Goal: Use online tool/utility: Use online tool/utility

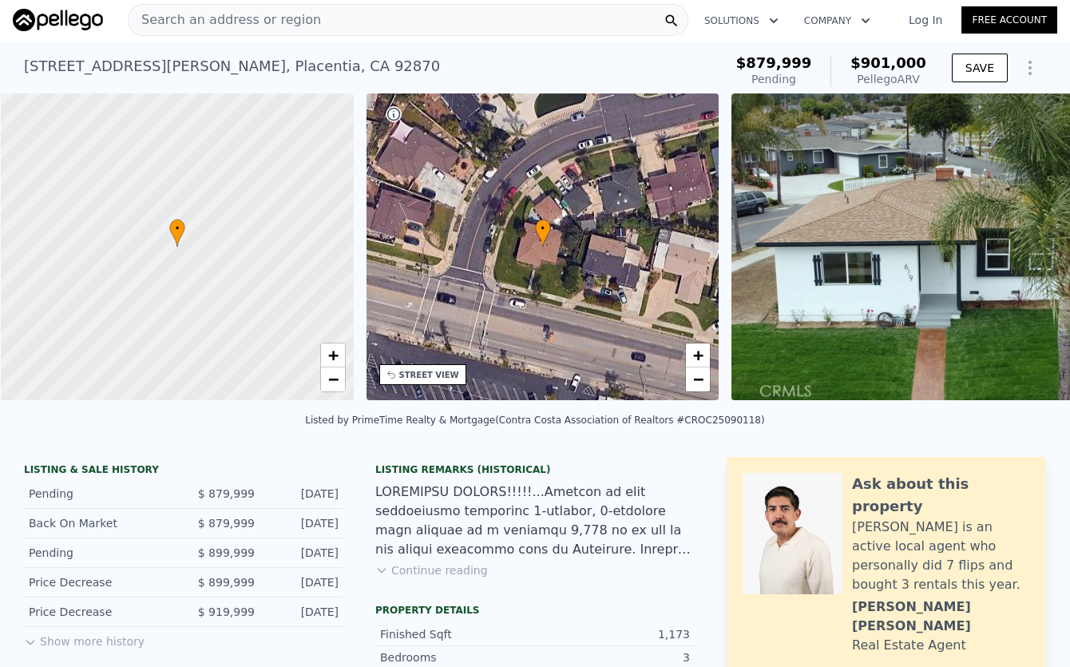
scroll to position [1, 0]
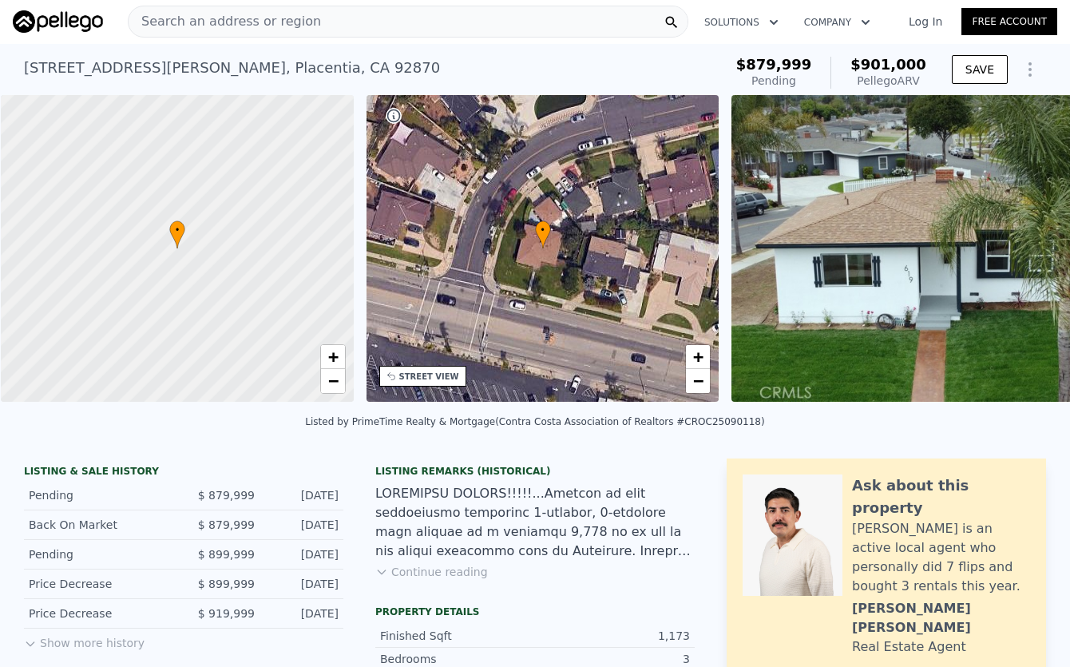
click at [465, 580] on button "Continue reading" at bounding box center [431, 572] width 113 height 16
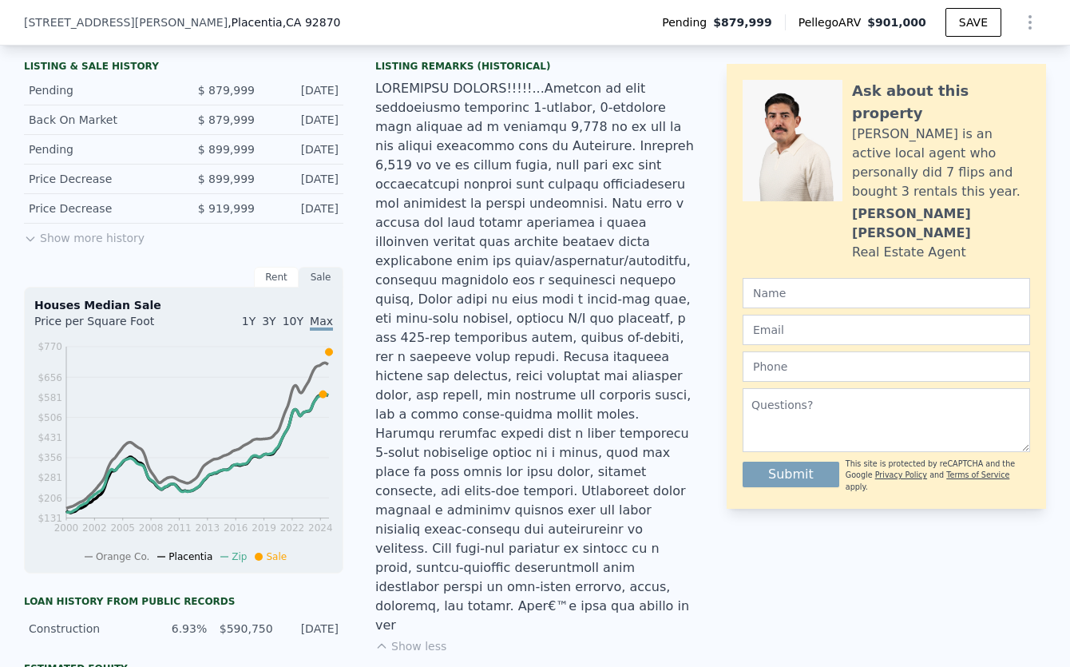
scroll to position [417, 0]
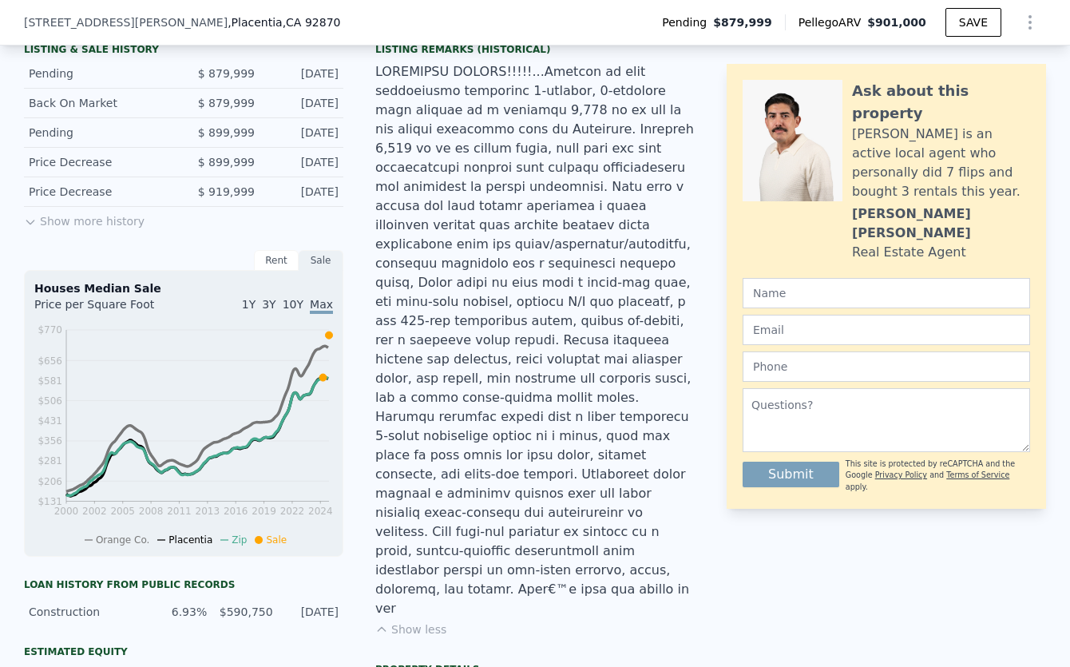
click at [638, 560] on div at bounding box center [534, 340] width 319 height 556
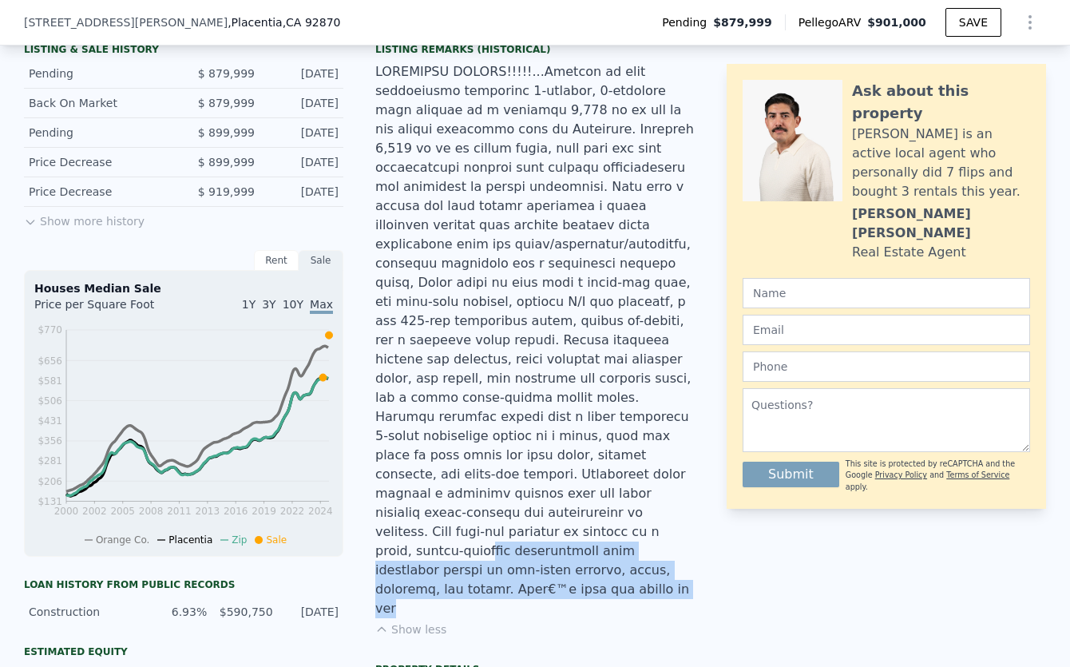
drag, startPoint x: 638, startPoint y: 560, endPoint x: 599, endPoint y: 507, distance: 65.8
click at [599, 507] on div at bounding box center [534, 340] width 319 height 556
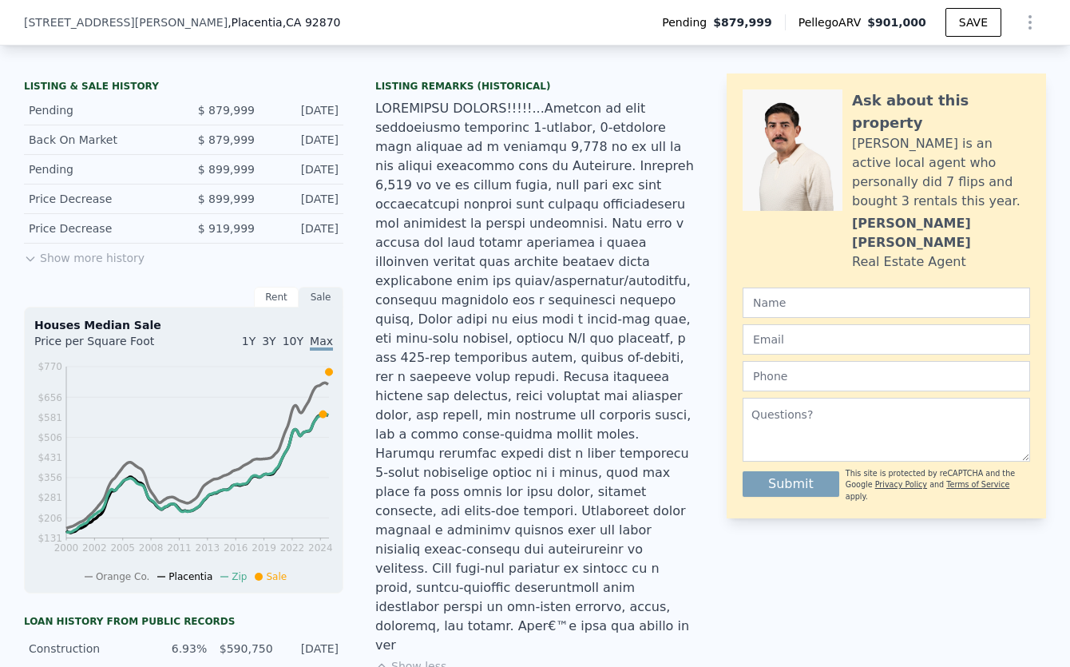
scroll to position [379, 0]
click at [59, 264] on button "Show more history" at bounding box center [84, 255] width 121 height 22
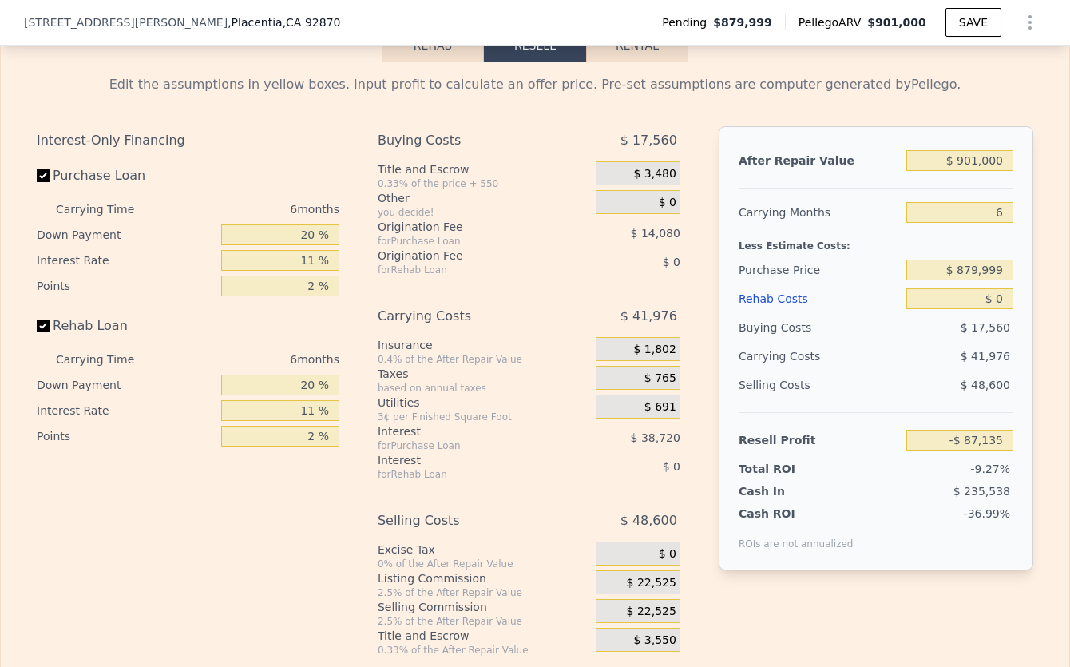
scroll to position [3150, 0]
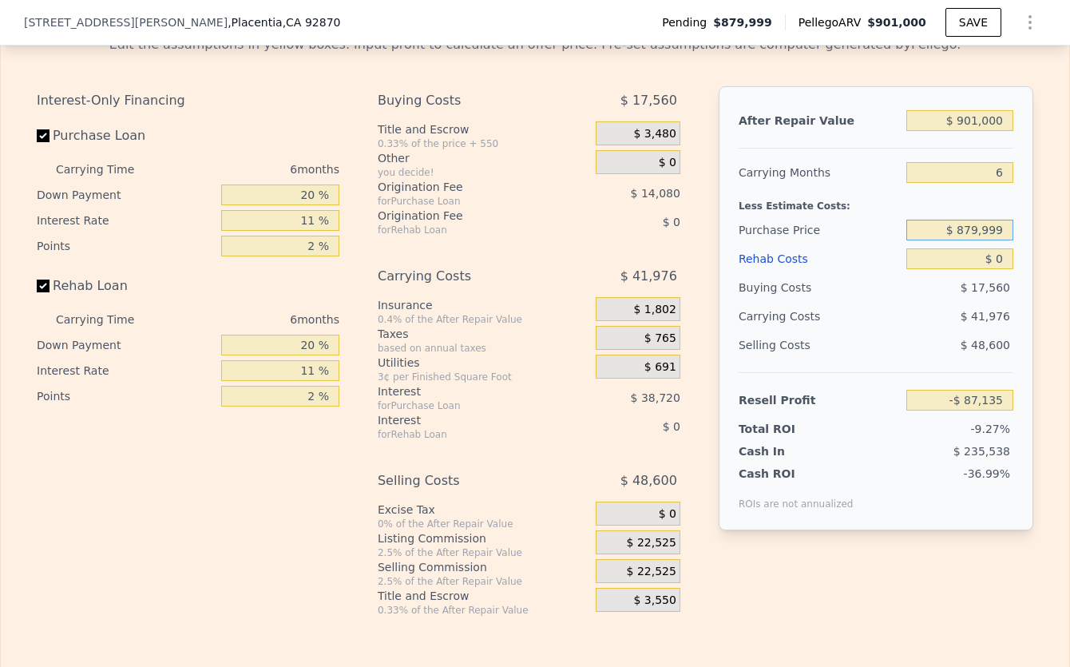
click at [920, 240] on input "$ 879,999" at bounding box center [959, 230] width 107 height 21
click at [894, 244] on div "Purchase Price $ 879,999" at bounding box center [875, 230] width 275 height 29
drag, startPoint x: 900, startPoint y: 274, endPoint x: 1023, endPoint y: 268, distance: 123.1
click at [1023, 268] on div "After Repair Value $ 901,000 Carrying Months 6 Less Estimate Costs: Purchase Pr…" at bounding box center [875, 308] width 315 height 444
type input "$ 695,000"
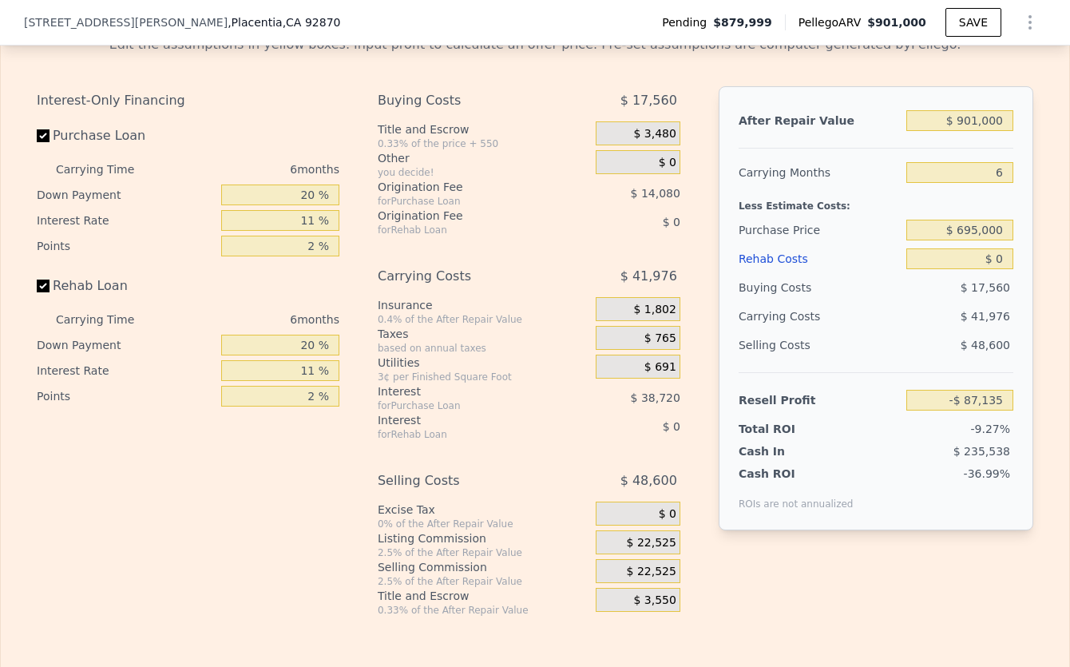
click at [939, 302] on div "$ 17,560" at bounding box center [960, 287] width 108 height 29
type input "$ 109,576"
click at [958, 269] on input "$ 0" at bounding box center [959, 258] width 107 height 21
drag, startPoint x: 959, startPoint y: 291, endPoint x: 1082, endPoint y: 306, distance: 124.6
click at [1069, 306] on html "Search an address or region Solutions Company Open main menu Log In Free Accoun…" at bounding box center [535, 333] width 1070 height 667
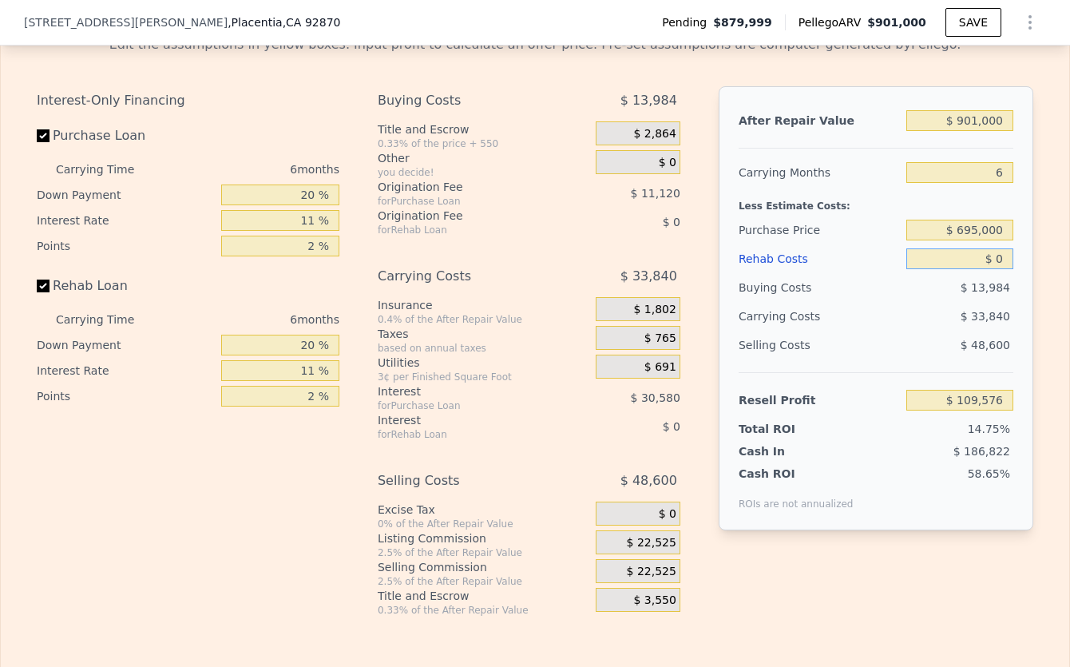
type input "$ 6"
type input "$ 109,570"
type input "$ 60"
type input "$ 109,515"
type input "$ 600"
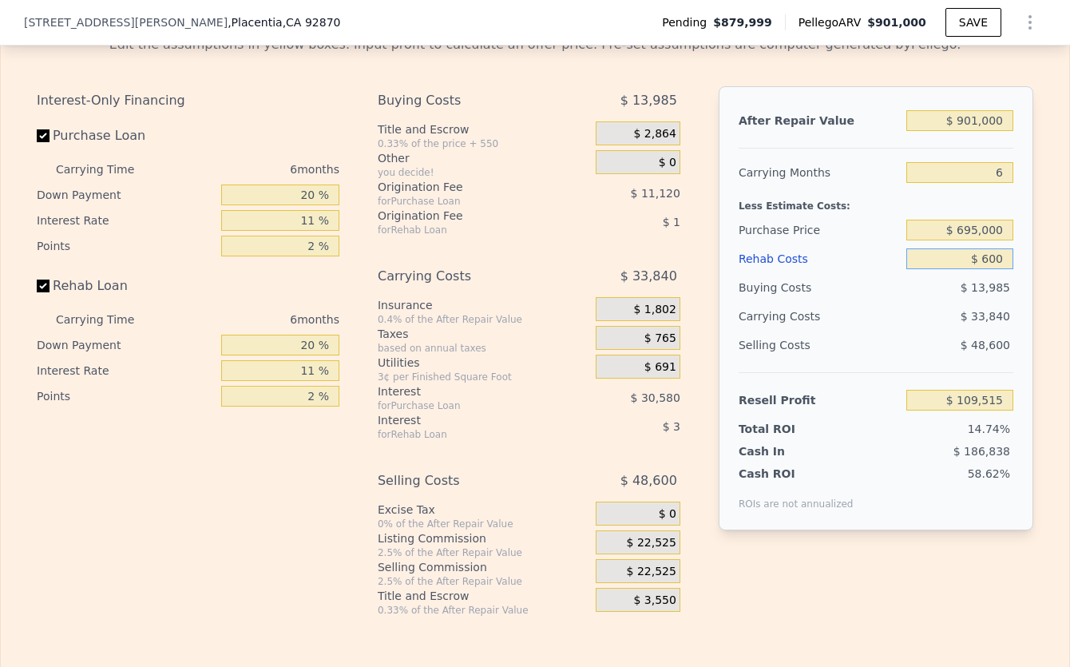
type input "$ 108,942"
type input "$ 6,000"
type input "$ 103,216"
type input "$ 60,000"
type input "$ 45,976"
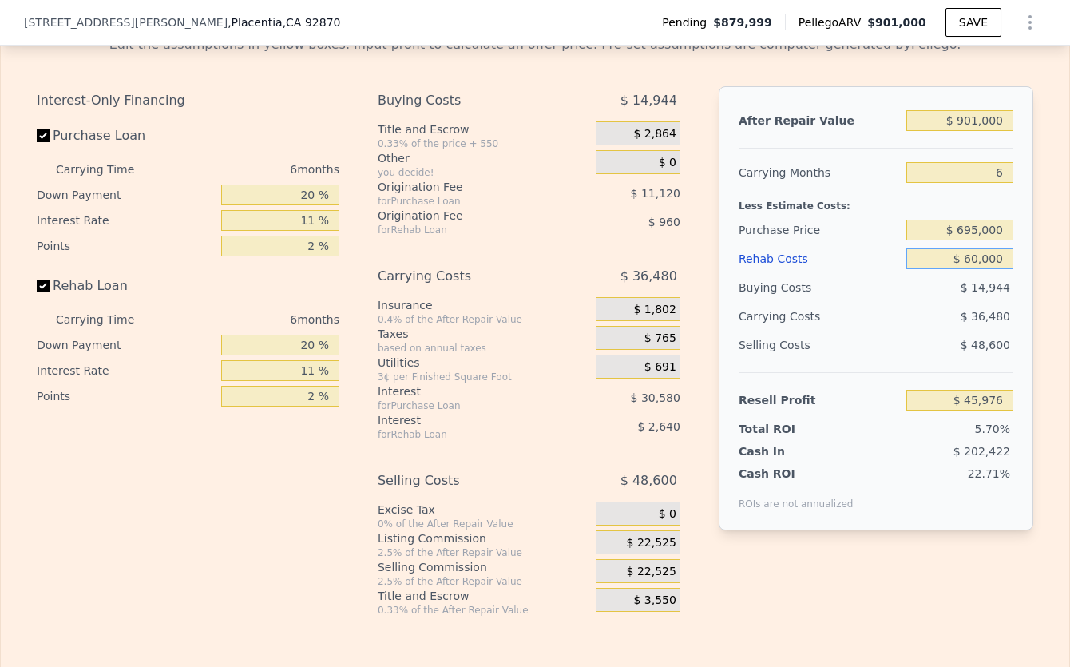
type input "$ 60,000"
drag, startPoint x: 979, startPoint y: 212, endPoint x: 1033, endPoint y: 215, distance: 53.6
click at [1033, 215] on div "Edit the assumptions in yellow boxes. Input profit to calculate an offer price.…" at bounding box center [535, 319] width 1022 height 594
type input "7"
type input "$ 39,897"
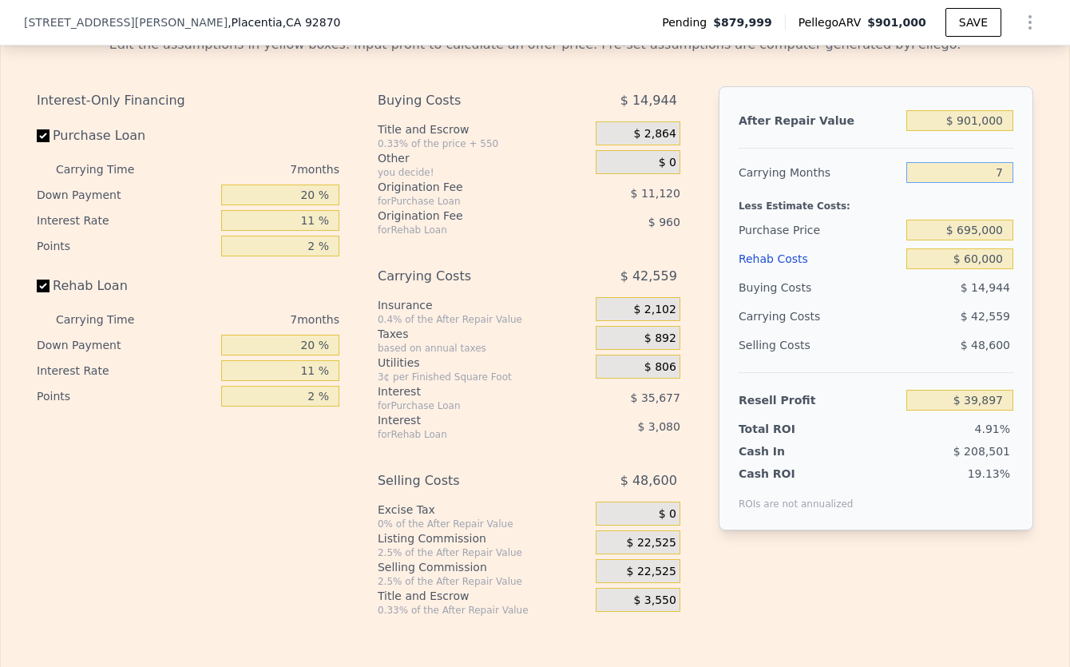
type input "7"
click at [915, 330] on div "$ 42,559" at bounding box center [929, 316] width 168 height 29
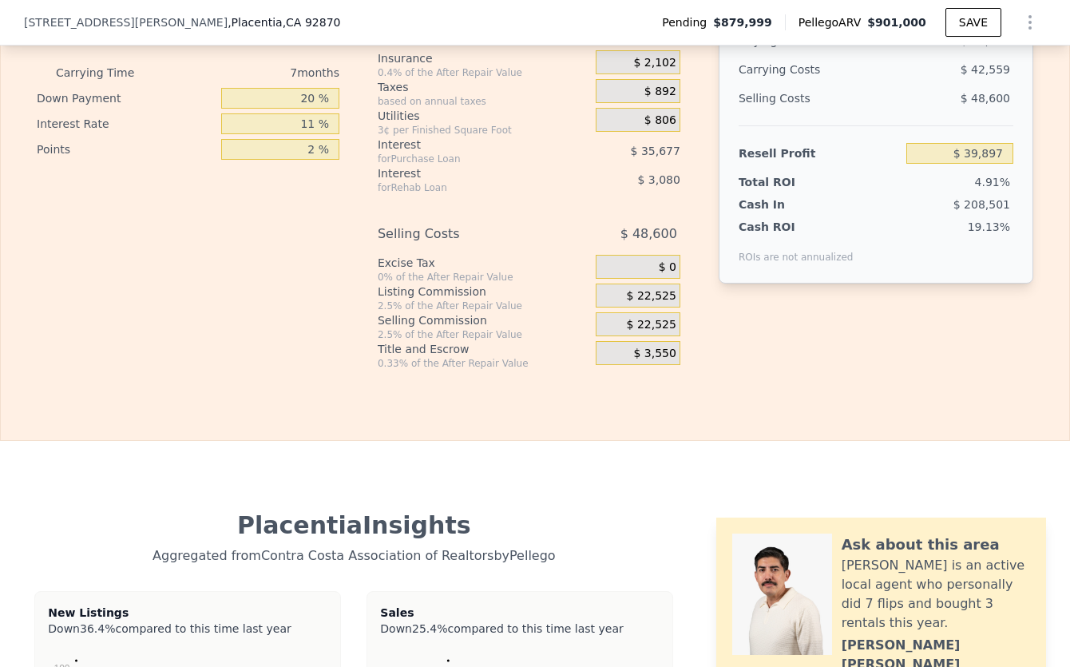
scroll to position [3382, 0]
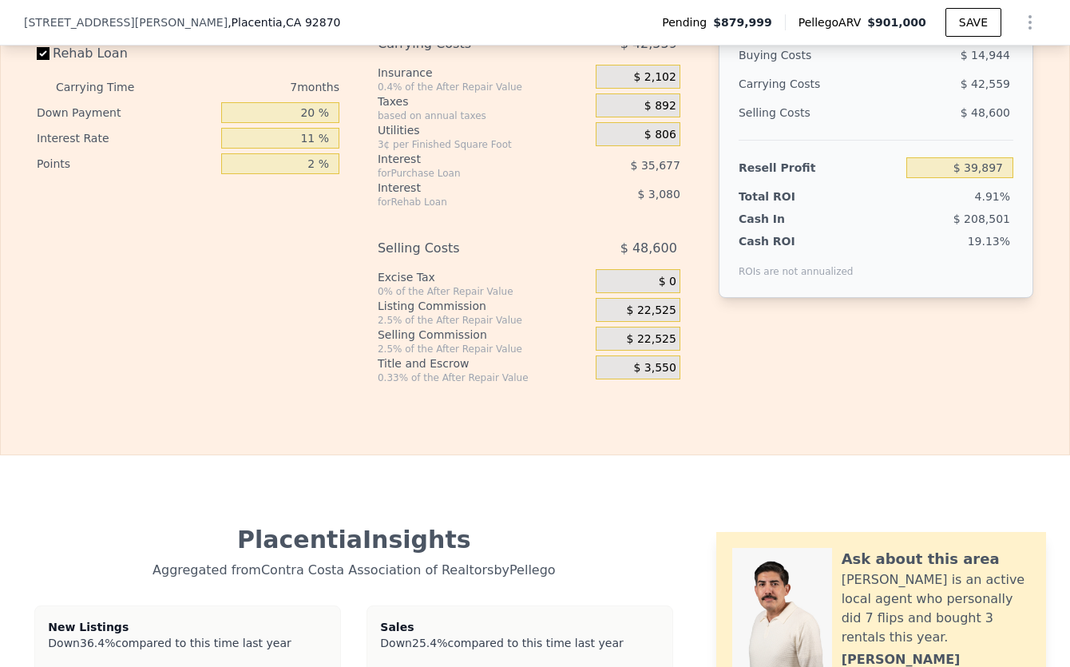
click at [603, 350] on div "$ 22,525" at bounding box center [637, 338] width 85 height 24
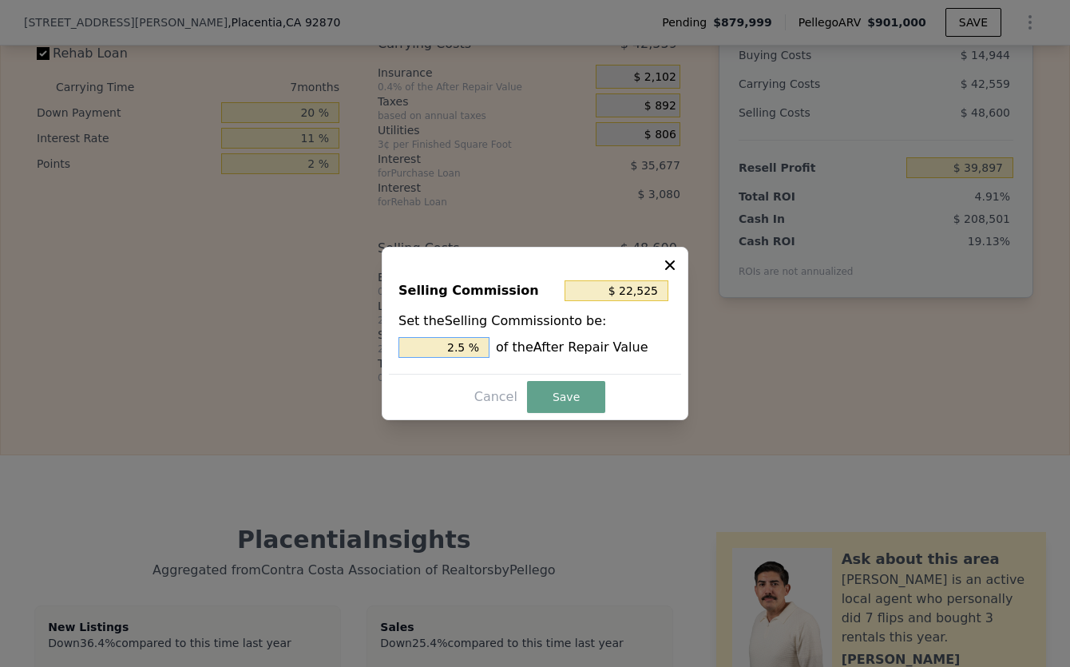
drag, startPoint x: 421, startPoint y: 346, endPoint x: 772, endPoint y: 358, distance: 350.6
click at [764, 357] on div "​ Selling Commission $ 22,525 Set the Selling Commission to be: 2.5 % of the Af…" at bounding box center [535, 333] width 1070 height 667
type input "$ 0"
type input "0 %"
click at [561, 374] on hr at bounding box center [535, 374] width 292 height 1
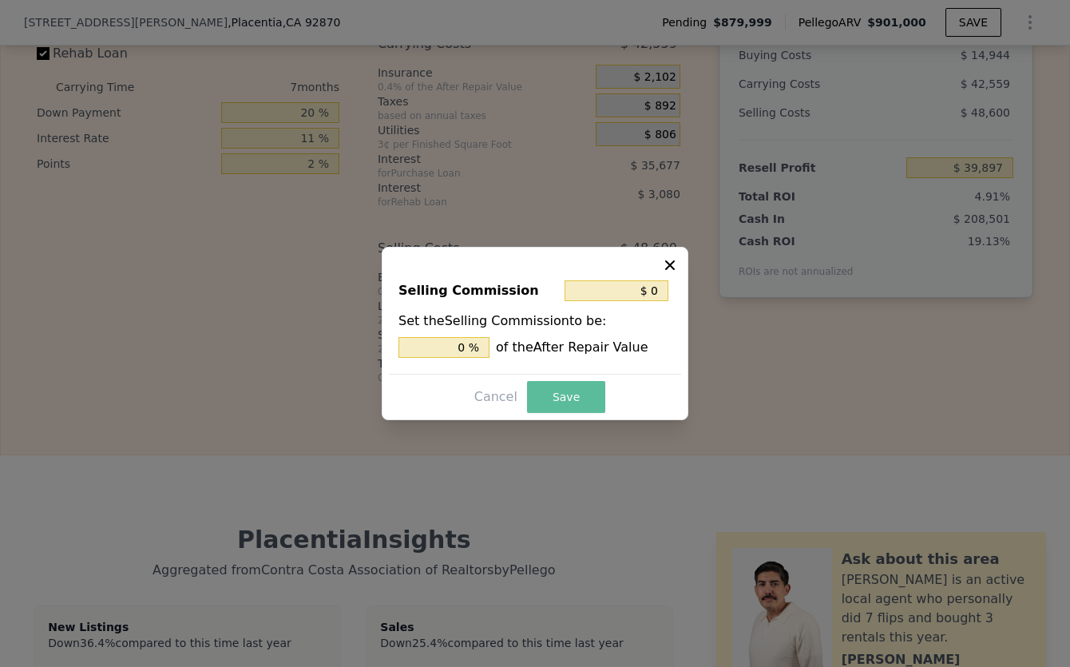
click at [568, 389] on button "Save" at bounding box center [566, 397] width 78 height 32
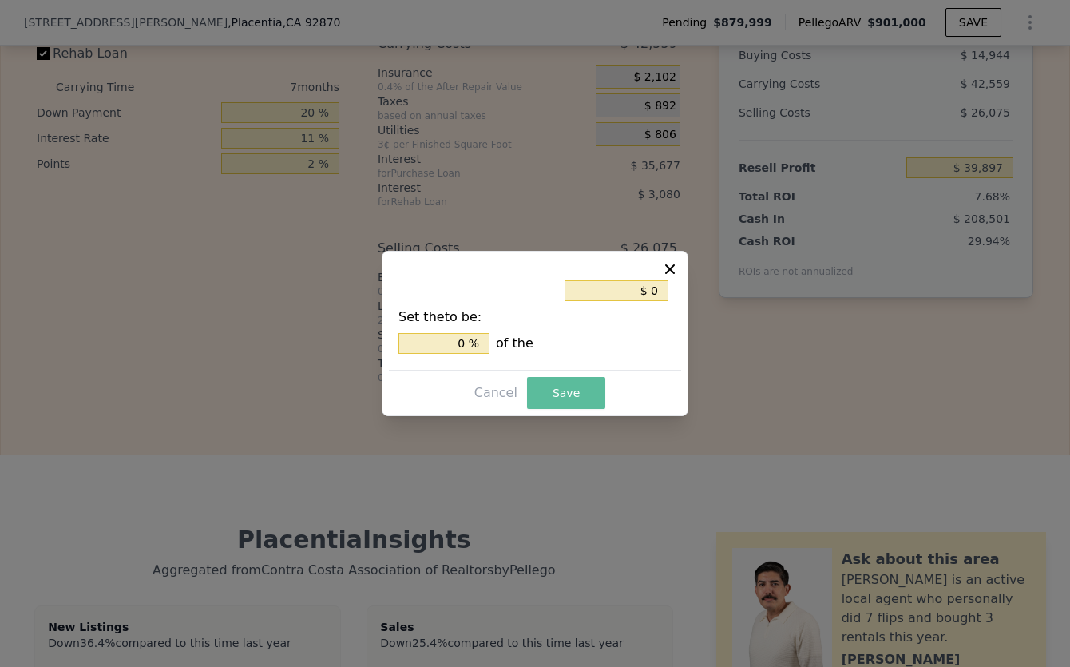
type input "$ 62,422"
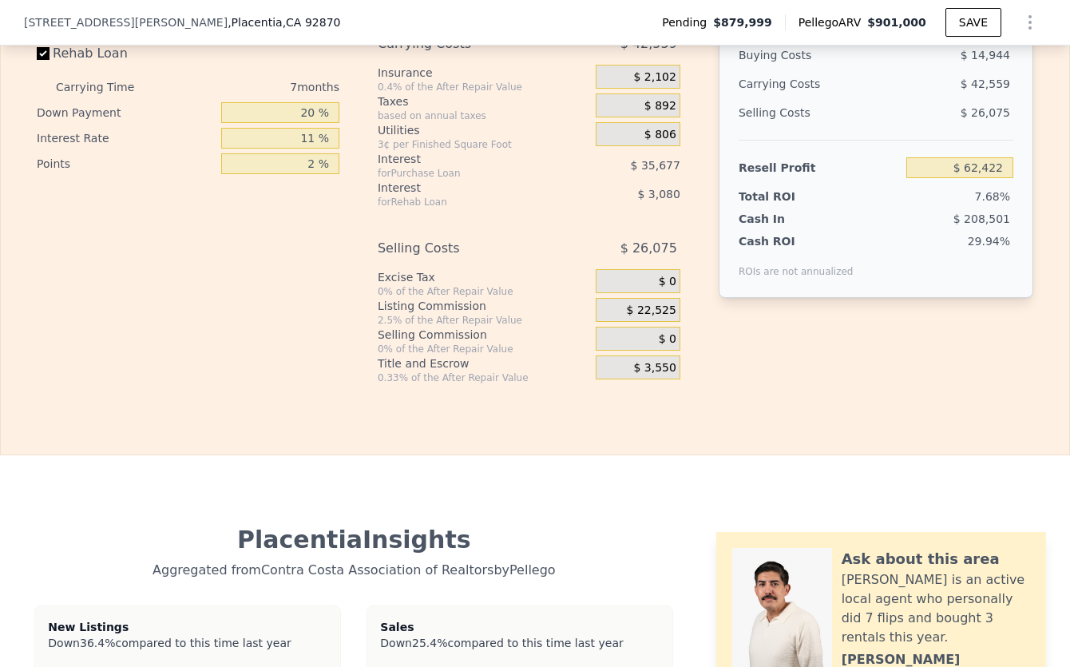
click at [609, 444] on div "Rehab Resell Rental Edit the assumptions in yellow boxes. Input profit to calcu…" at bounding box center [535, 70] width 1070 height 770
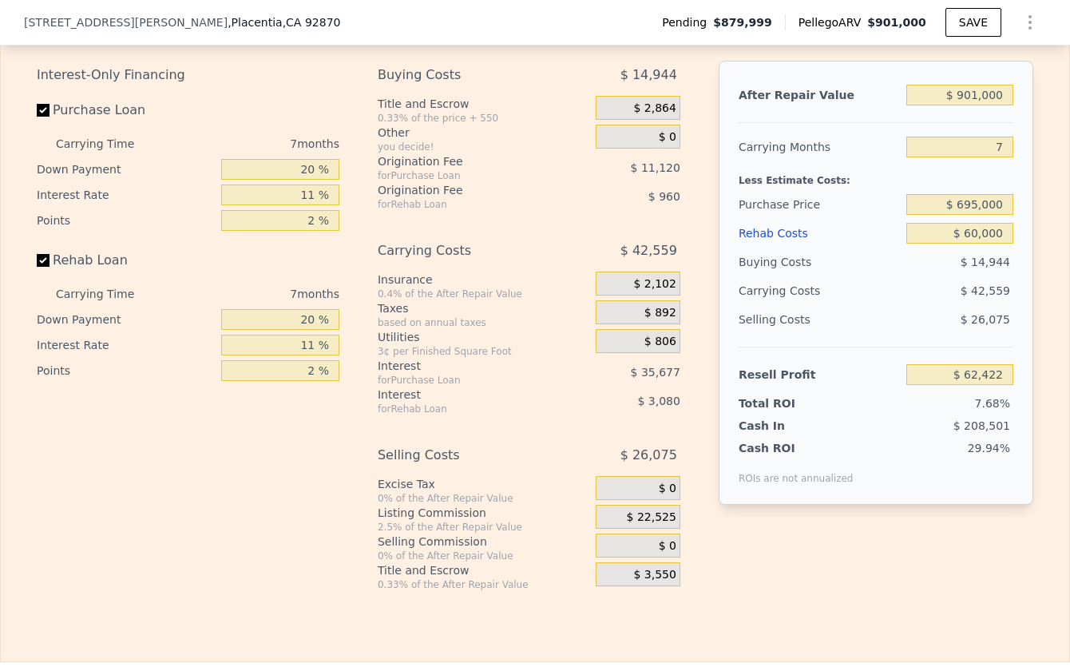
scroll to position [3174, 0]
drag, startPoint x: 270, startPoint y: 263, endPoint x: 400, endPoint y: 274, distance: 130.5
click at [400, 274] on div "Interest-Only Financing Purchase Loan Carrying Time 7 months Down Payment 20 % …" at bounding box center [535, 327] width 996 height 530
type input "1 %"
type input "$ 67,982"
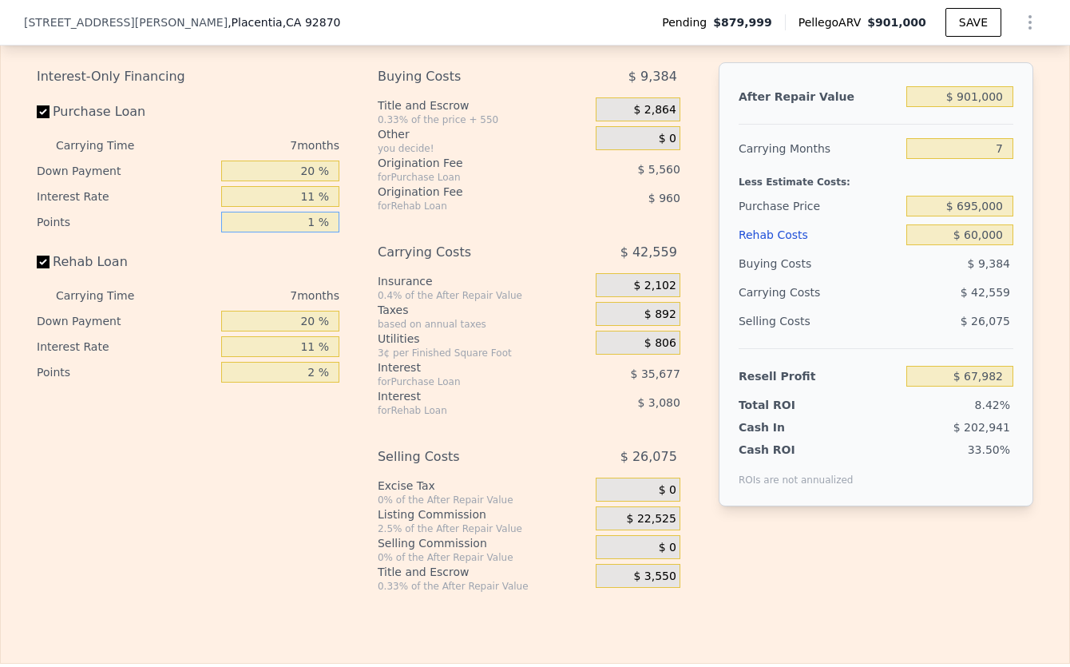
type input "1 %"
drag, startPoint x: 265, startPoint y: 414, endPoint x: 255, endPoint y: 530, distance: 116.1
click at [371, 415] on div "Interest-Only Financing Purchase Loan Carrying Time 7 months Down Payment 20 % …" at bounding box center [535, 327] width 996 height 530
type input "1 %"
type input "$ 68,462"
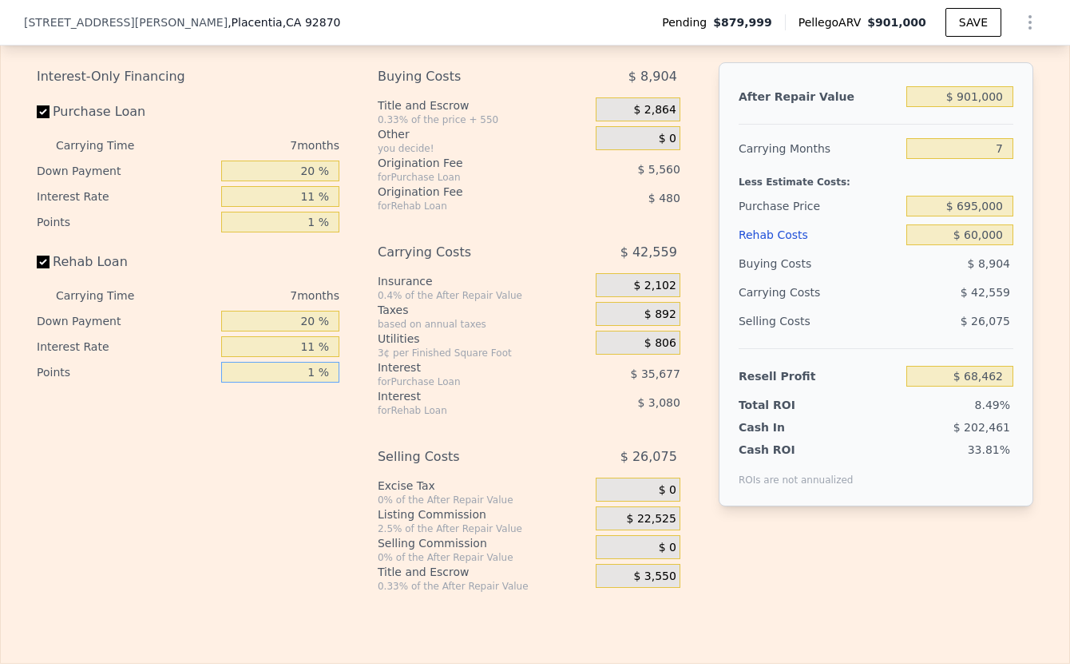
type input "1 %"
click at [255, 530] on div "Interest-Only Financing Purchase Loan Carrying Time 7 months Down Payment 20 % …" at bounding box center [194, 327] width 315 height 530
click at [423, 471] on div "Selling Costs" at bounding box center [467, 456] width 178 height 29
click at [756, 390] on div "Resell Profit" at bounding box center [818, 376] width 161 height 29
click at [794, 390] on div "Resell Profit" at bounding box center [818, 376] width 161 height 29
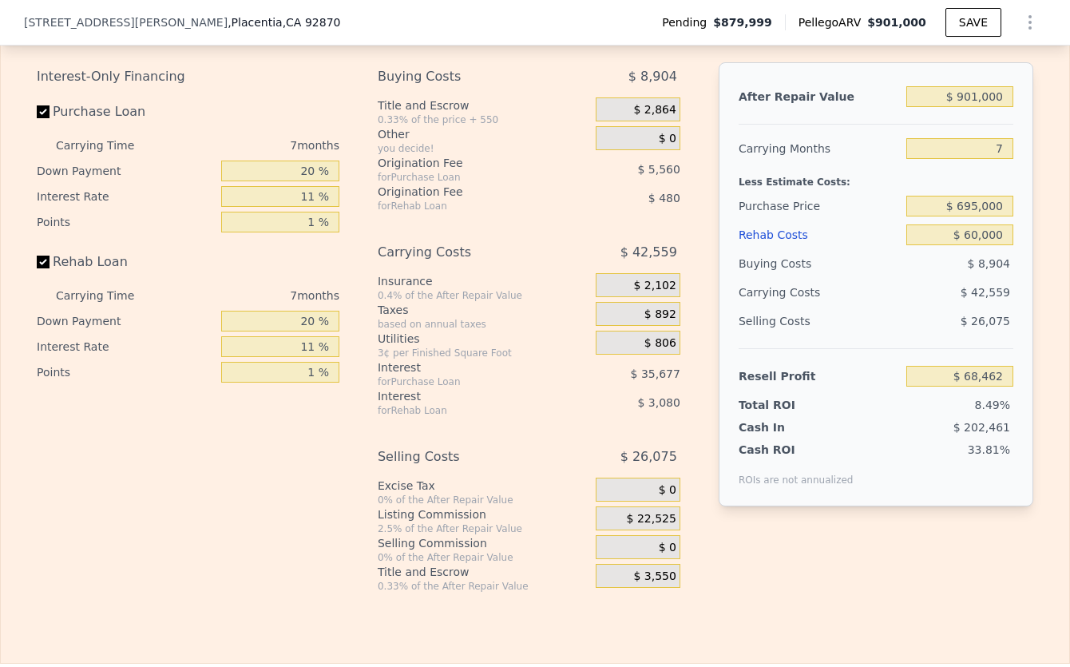
click at [793, 348] on div "Selling Costs $ 26,075" at bounding box center [875, 328] width 275 height 42
